Goal: Task Accomplishment & Management: Complete application form

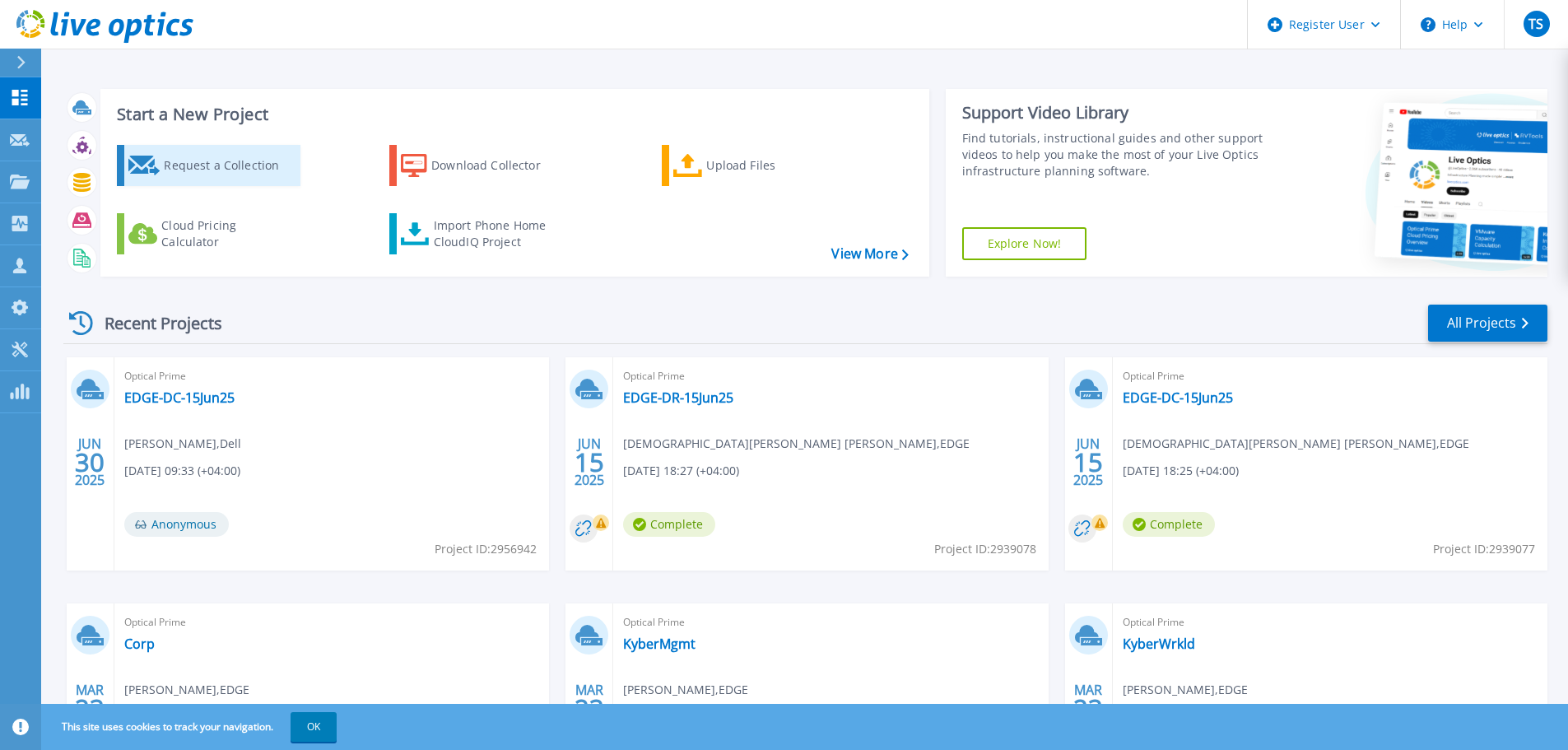
click at [192, 166] on div "Request a Collection" at bounding box center [229, 166] width 131 height 33
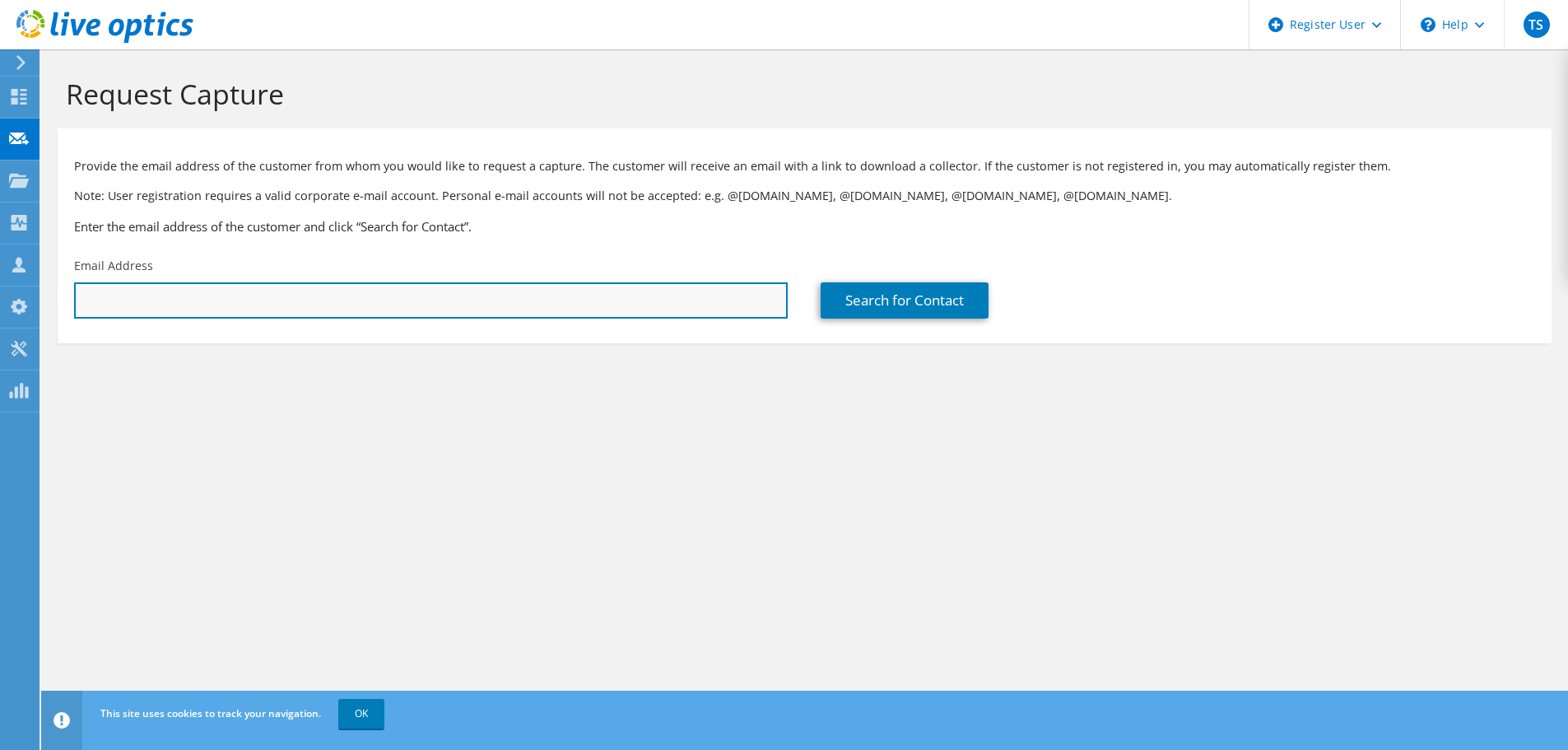
click at [163, 305] on input "text" at bounding box center [431, 300] width 714 height 36
paste input "[EMAIL_ADDRESS][DOMAIN_NAME]"
type input "[EMAIL_ADDRESS][DOMAIN_NAME]"
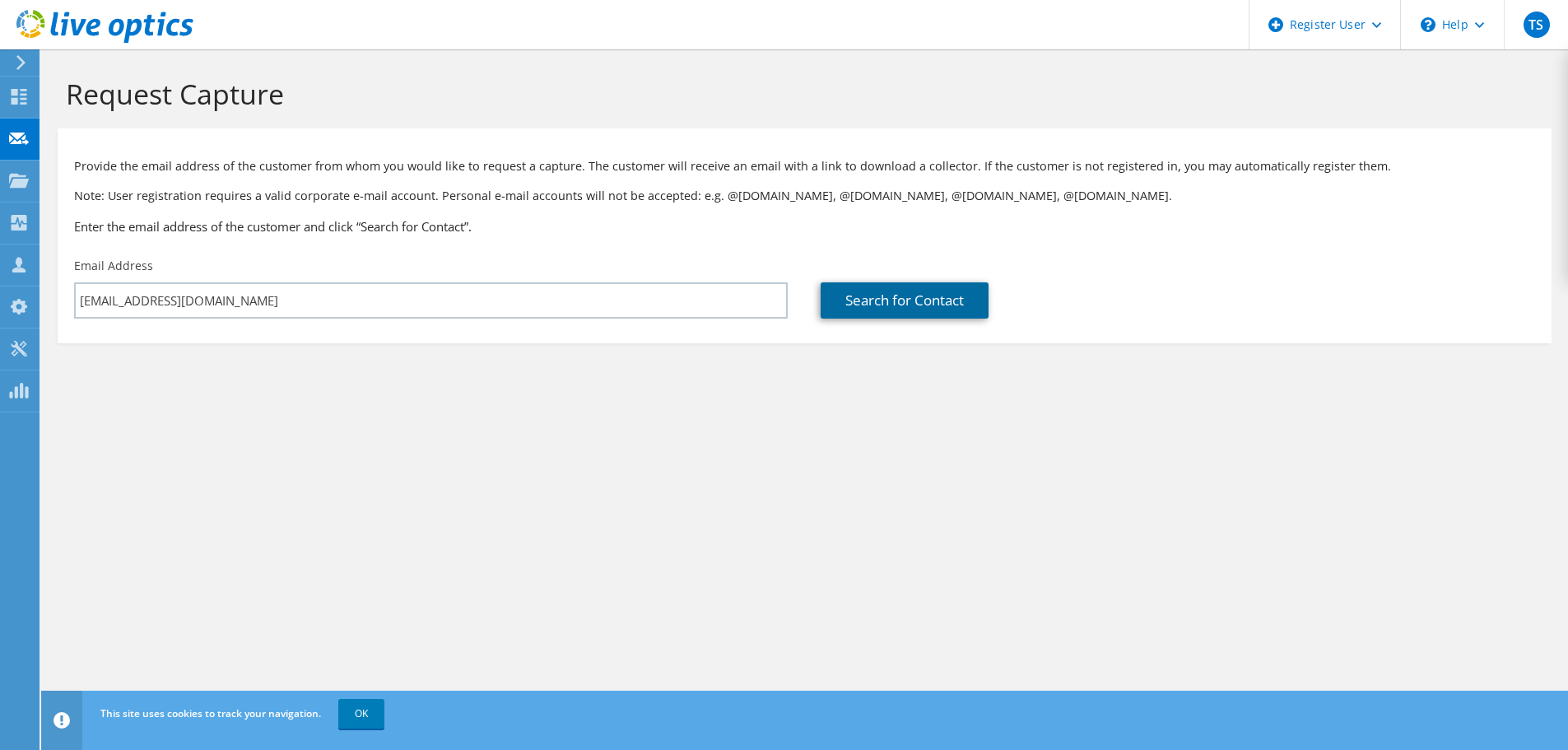
click at [855, 310] on link "Search for Contact" at bounding box center [904, 300] width 168 height 36
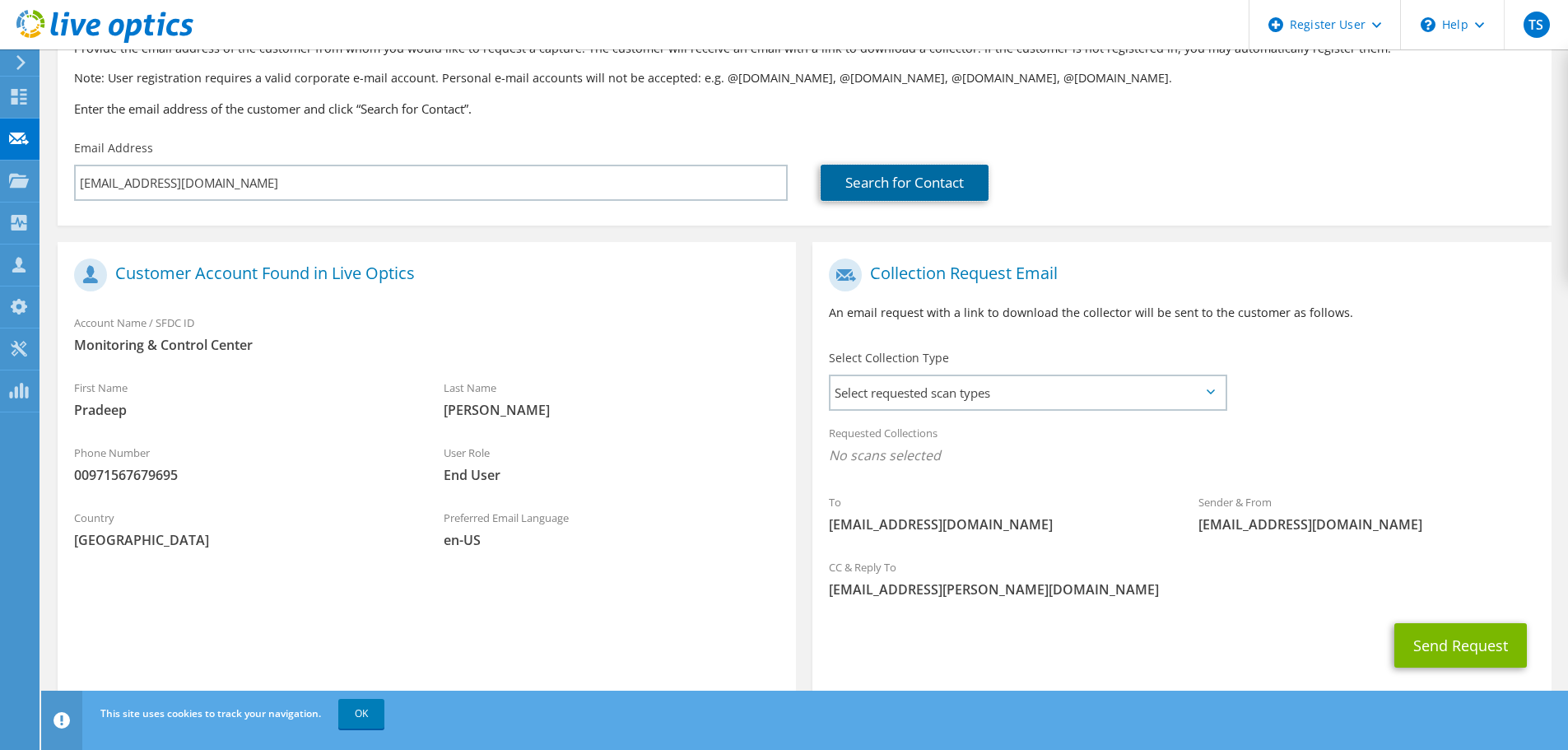
scroll to position [151, 0]
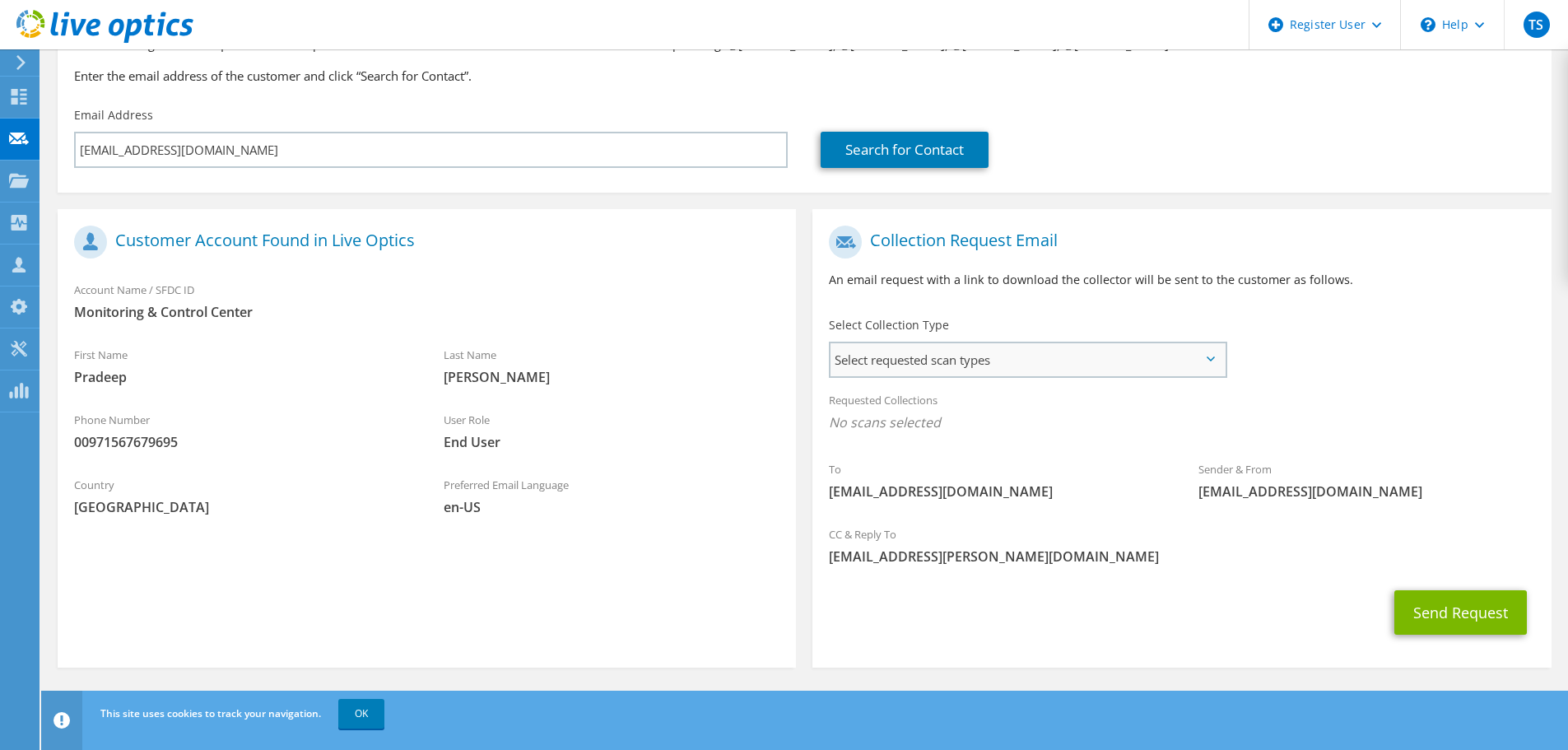
click at [1008, 356] on span "Select requested scan types" at bounding box center [1027, 360] width 394 height 33
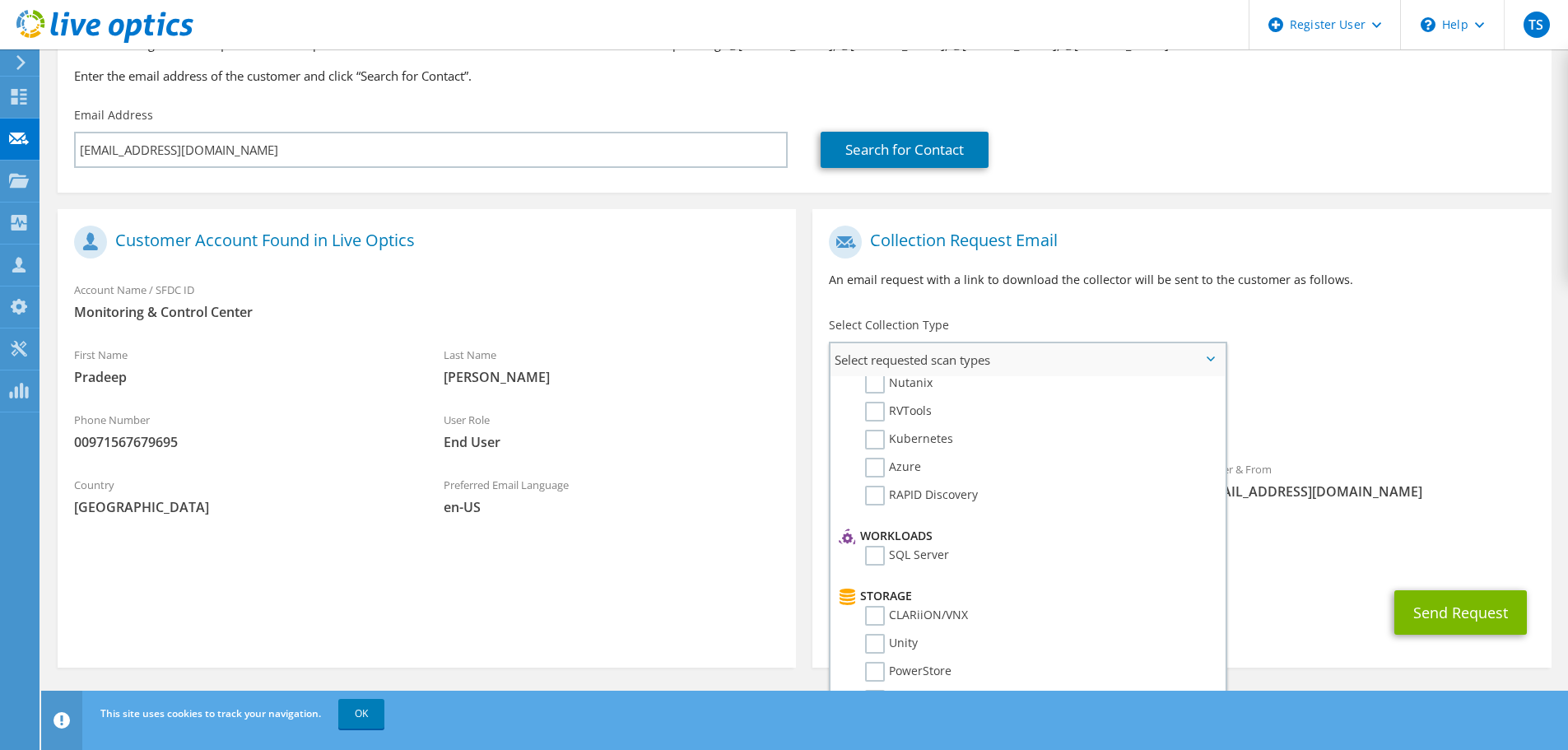
scroll to position [165, 0]
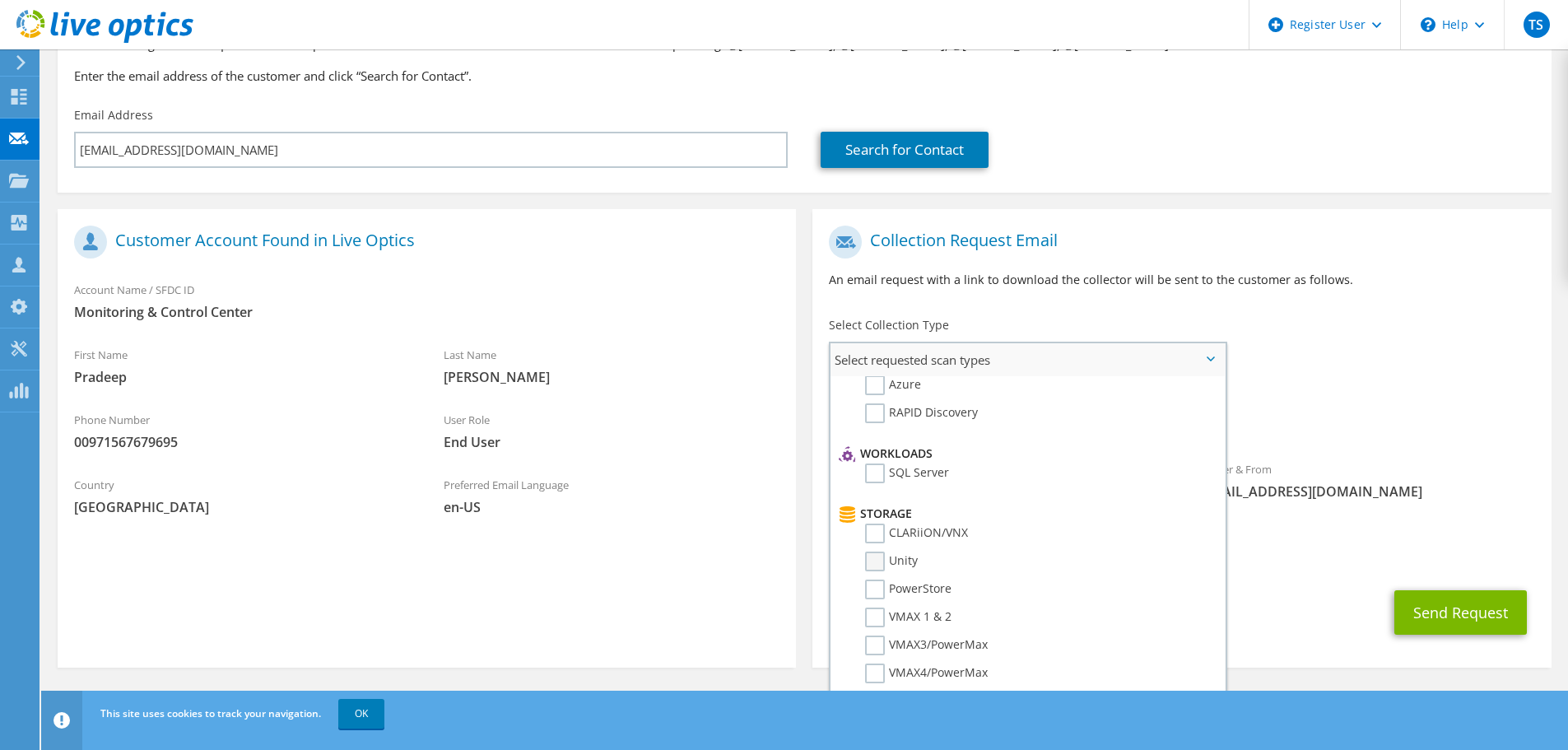
click at [880, 558] on label "Unity" at bounding box center [890, 560] width 53 height 19
click at [0, 0] on input "Unity" at bounding box center [0, 0] width 0 height 0
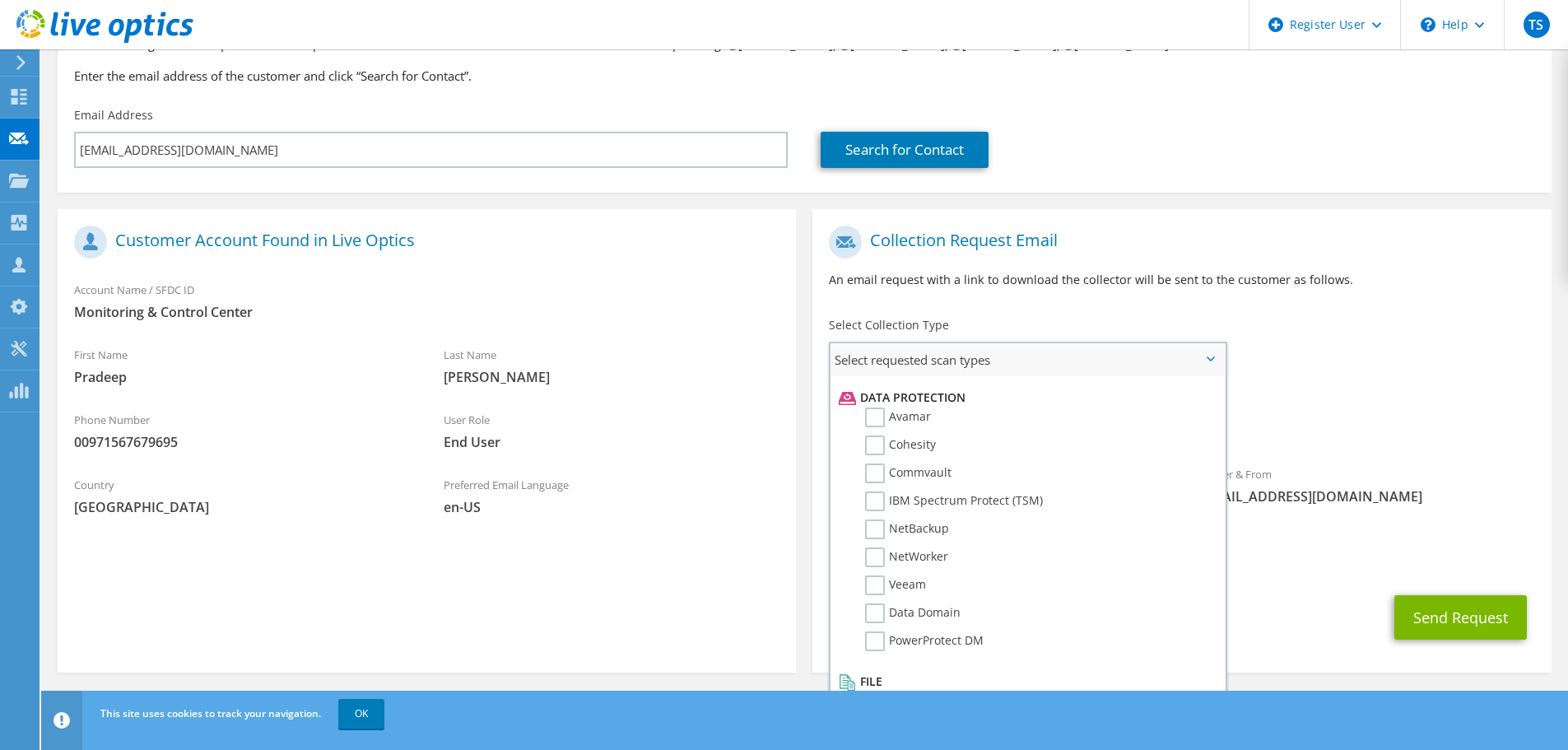
scroll to position [727, 0]
click at [880, 587] on label "Data Domain" at bounding box center [912, 590] width 95 height 19
click at [0, 0] on input "Data Domain" at bounding box center [0, 0] width 0 height 0
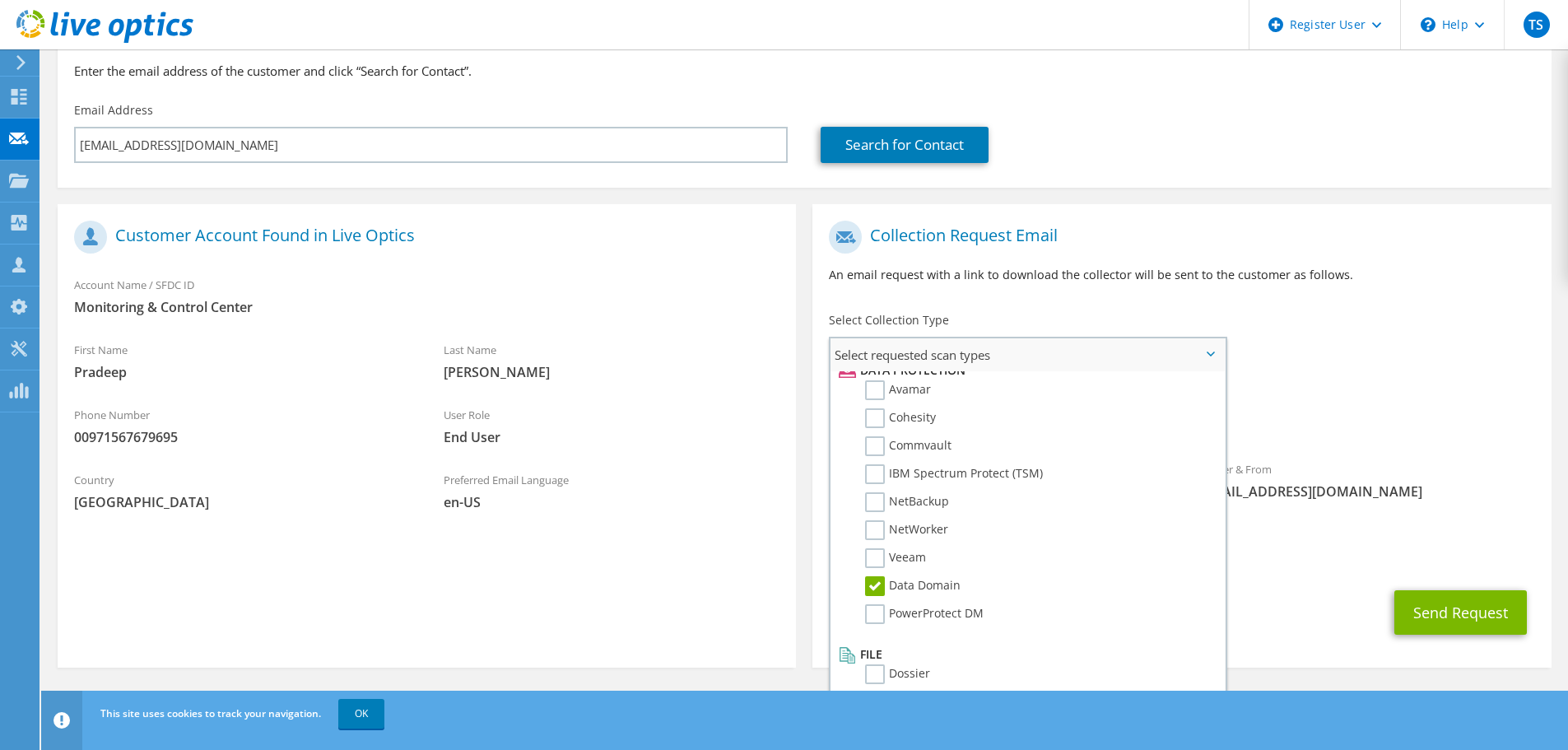
scroll to position [645, 0]
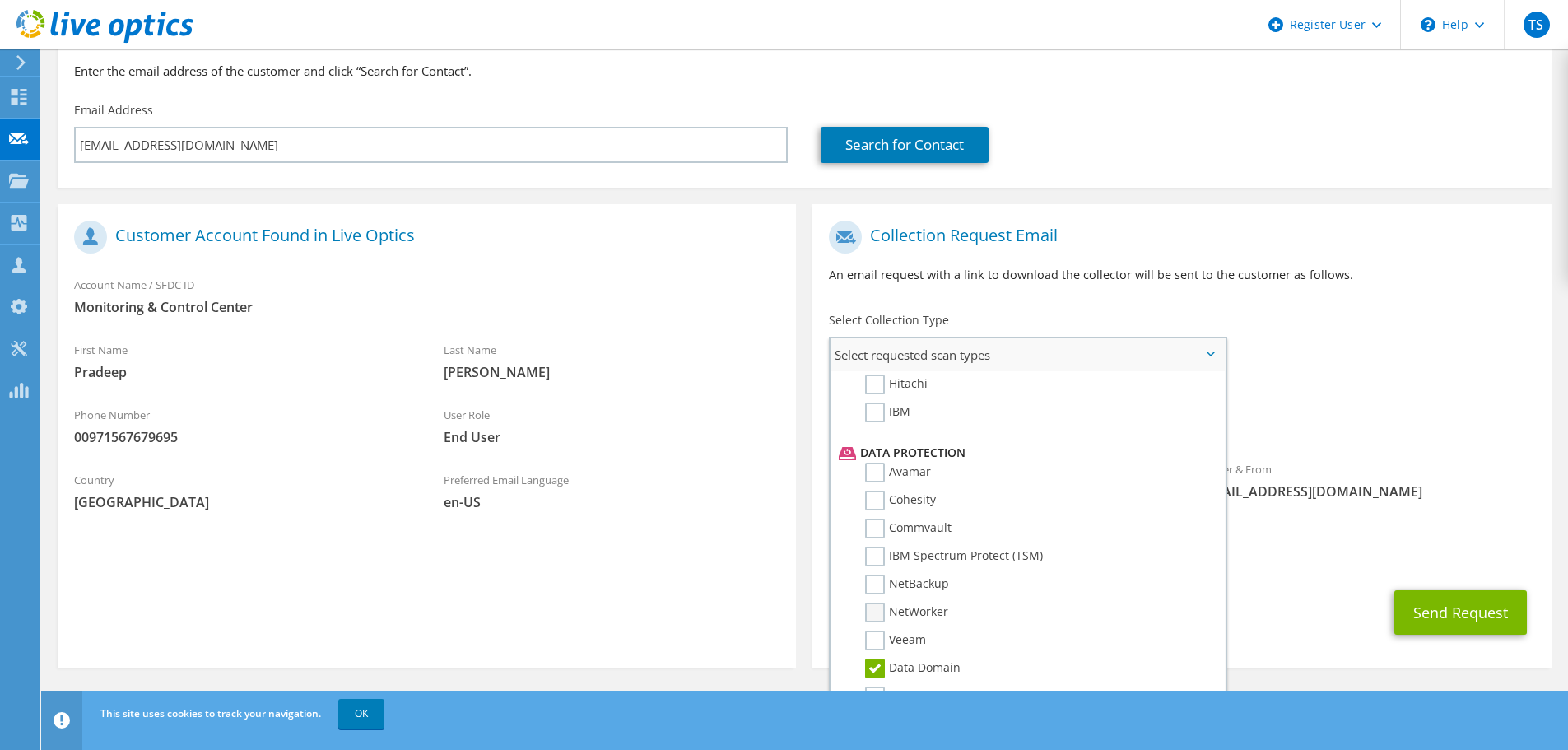
click at [873, 615] on label "NetWorker" at bounding box center [906, 612] width 83 height 19
click at [0, 0] on input "NetWorker" at bounding box center [0, 0] width 0 height 0
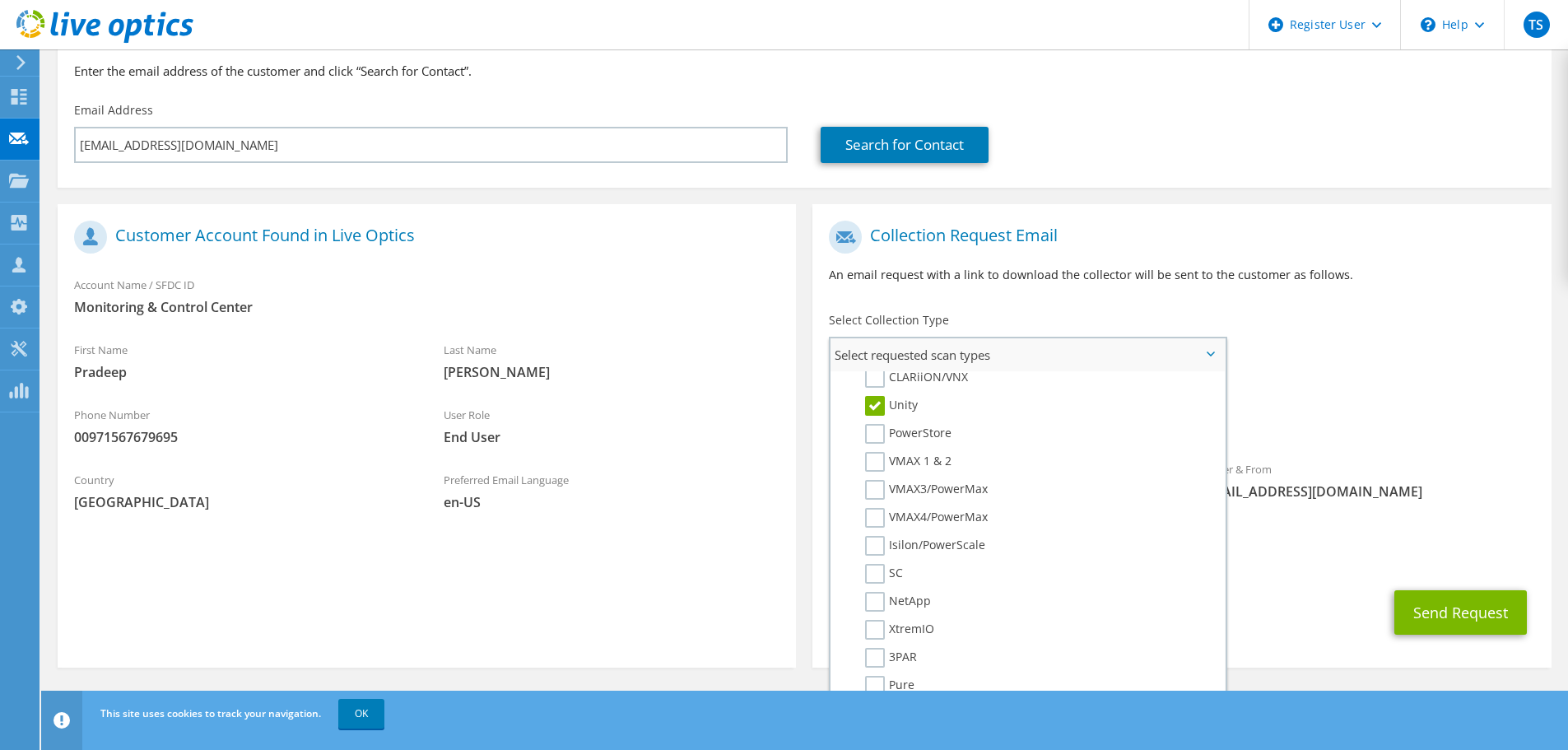
scroll to position [233, 0]
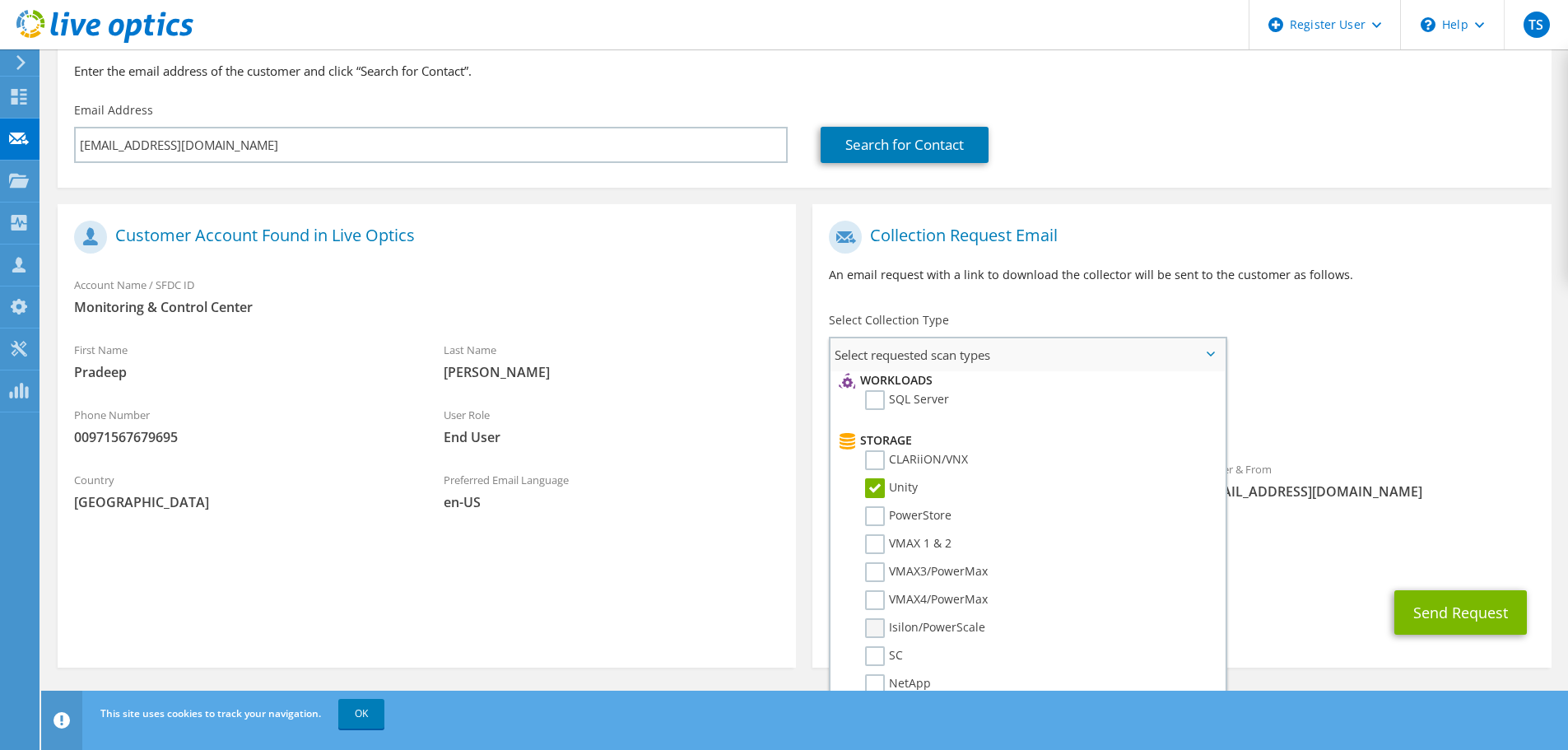
click at [878, 624] on label "Isilon/PowerScale" at bounding box center [925, 627] width 120 height 19
click at [0, 0] on input "Isilon/PowerScale" at bounding box center [0, 0] width 0 height 0
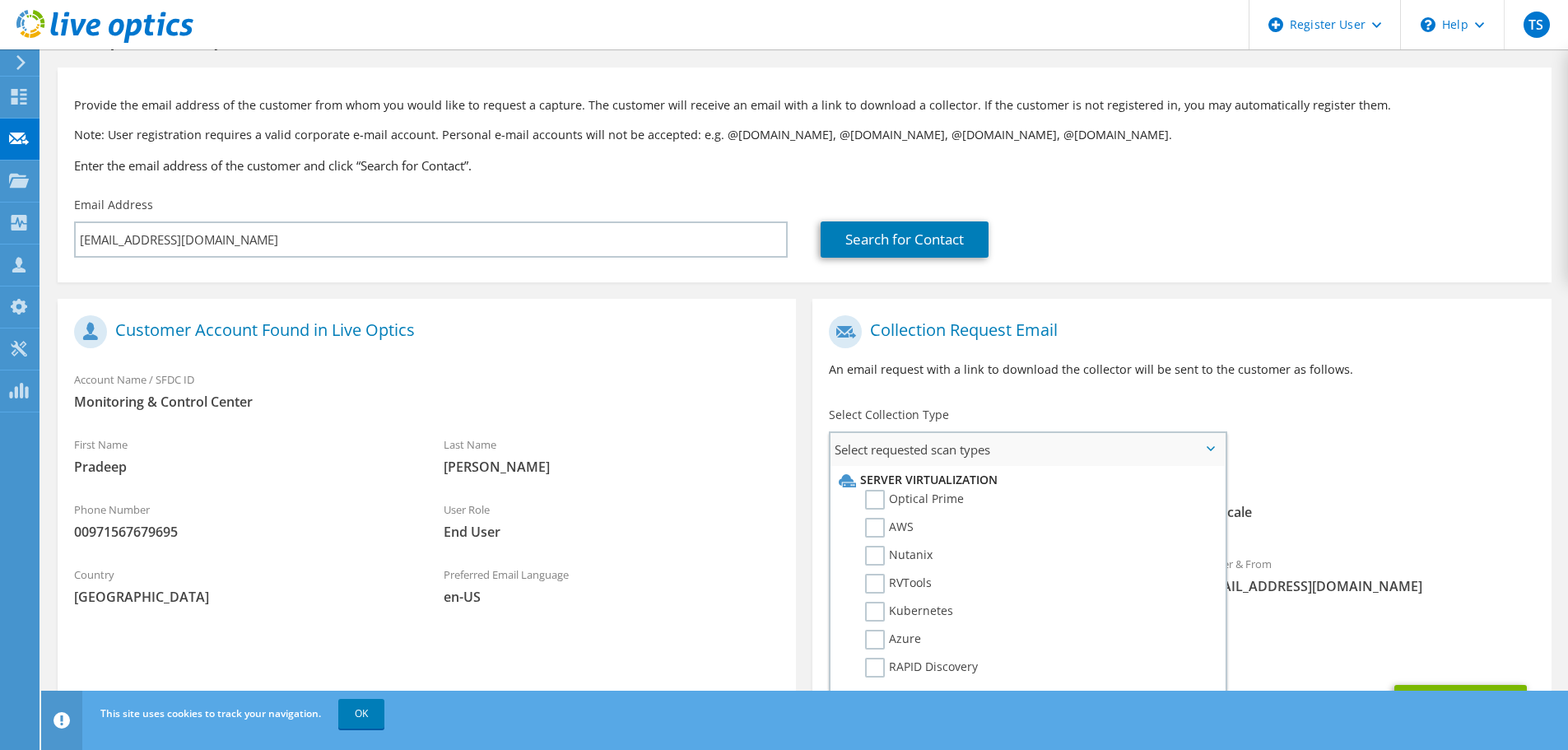
scroll to position [0, 0]
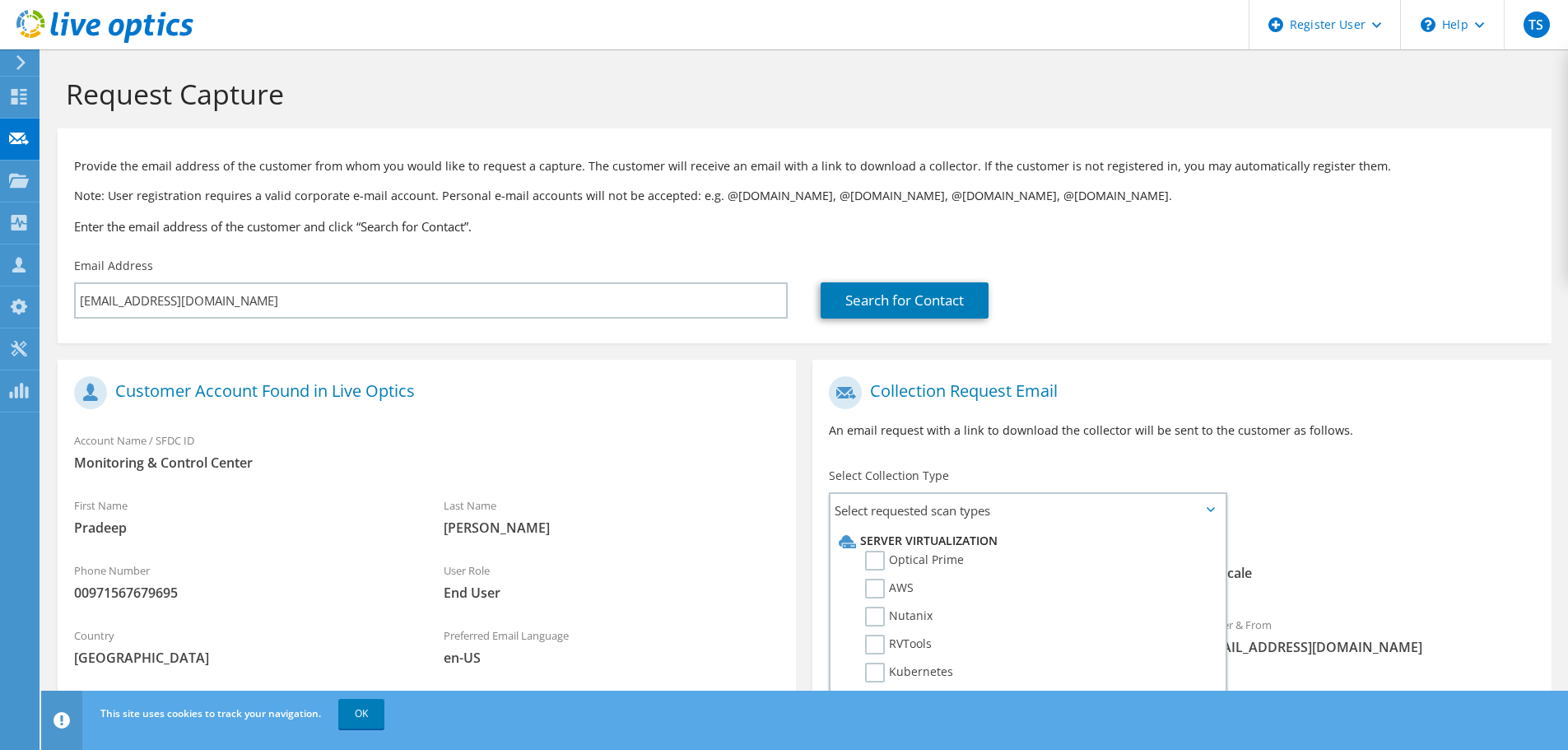
click at [1333, 503] on div "To [EMAIL_ADDRESS][DOMAIN_NAME] Sender & From [EMAIL_ADDRESS][DOMAIN_NAME]" at bounding box center [1182, 520] width 738 height 304
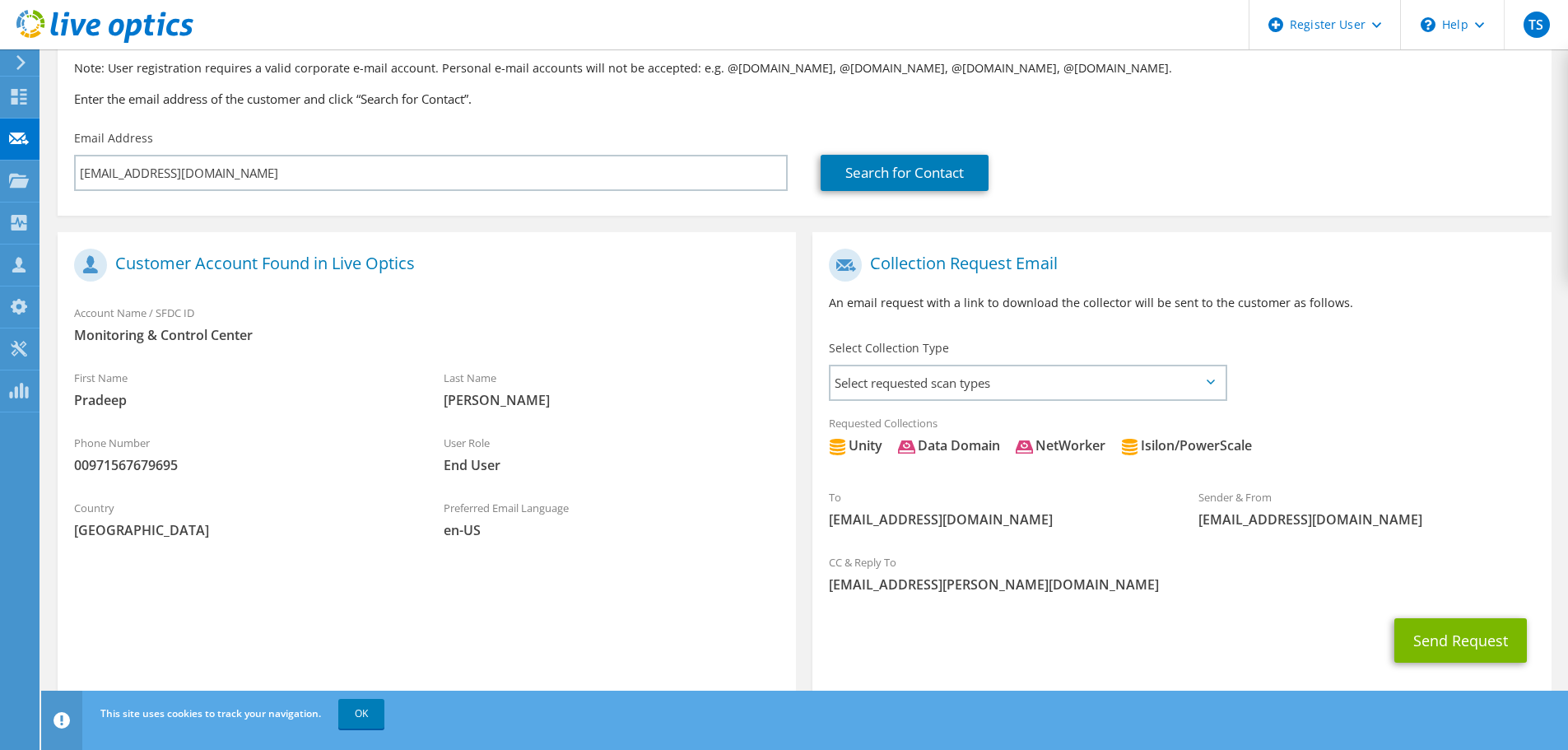
scroll to position [155, 0]
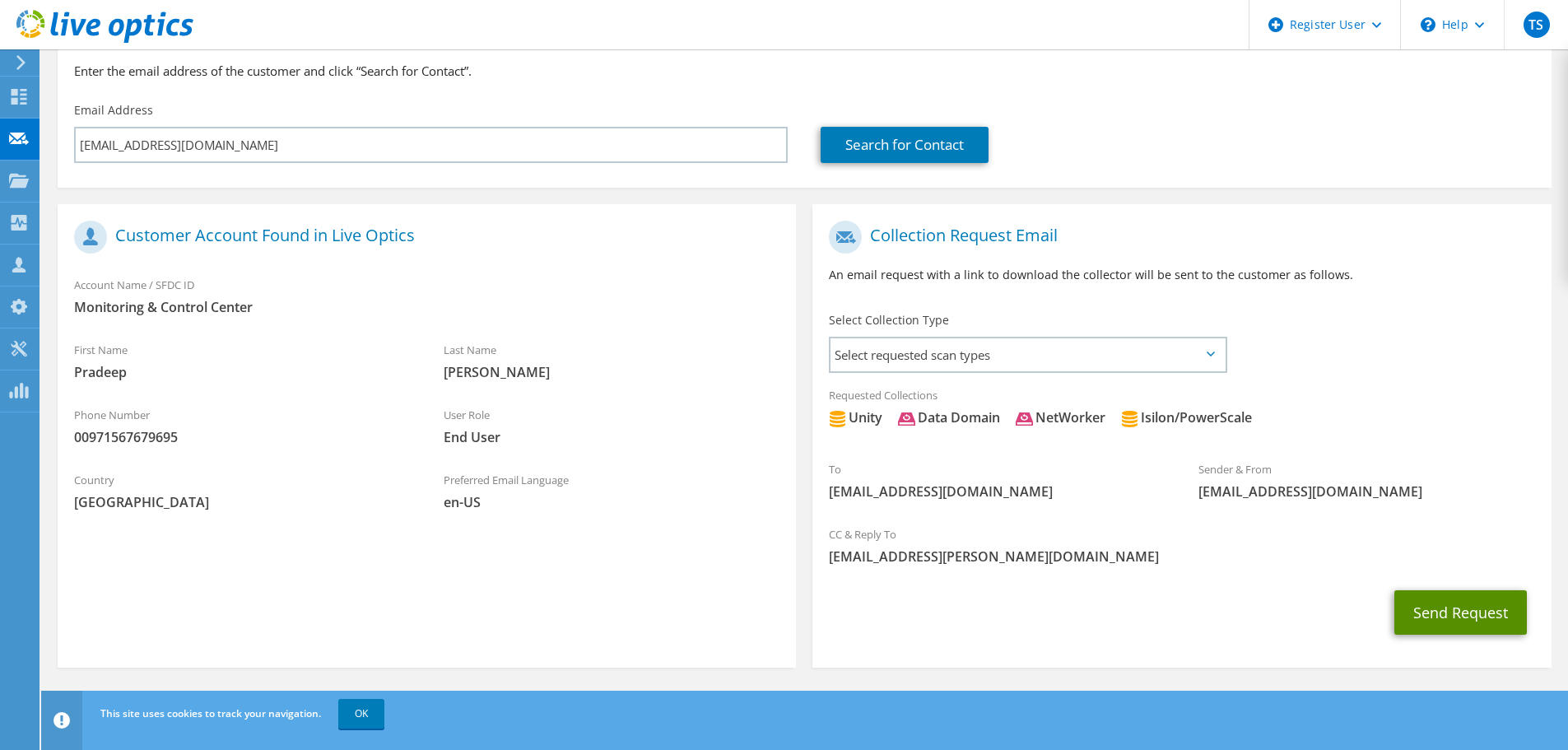
click at [1437, 609] on button "Send Request" at bounding box center [1460, 612] width 132 height 44
